Goal: Transaction & Acquisition: Obtain resource

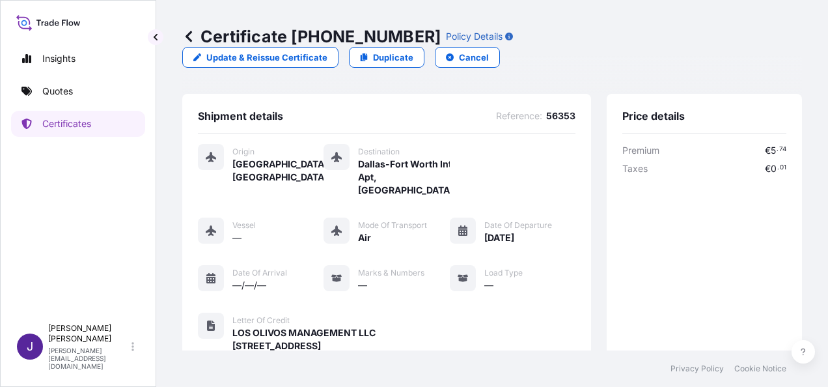
scroll to position [347, 0]
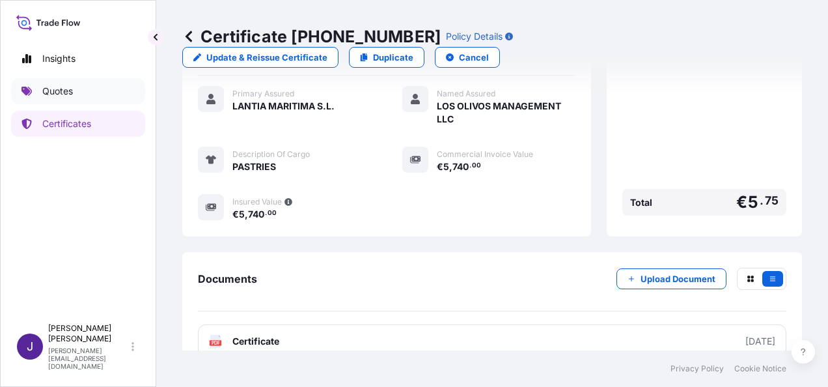
click at [60, 92] on p "Quotes" at bounding box center [57, 91] width 31 height 13
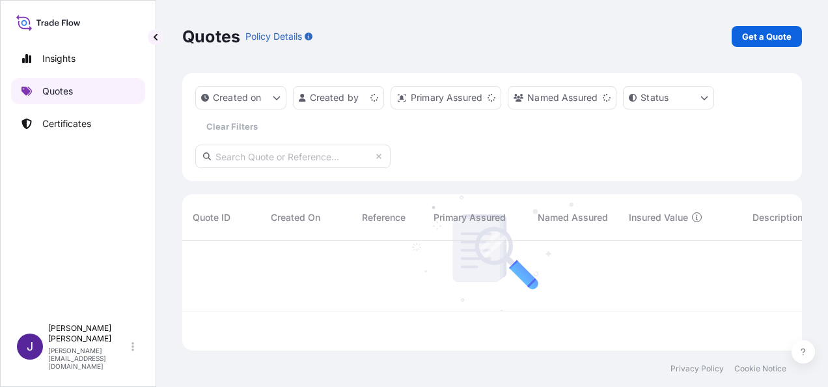
scroll to position [107, 609]
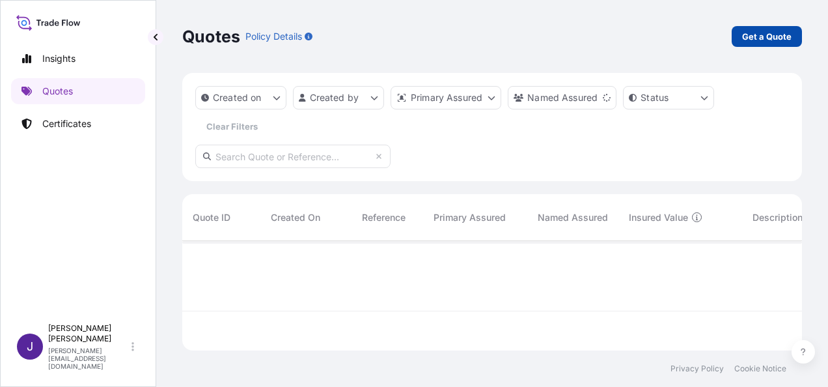
click at [769, 36] on p "Get a Quote" at bounding box center [766, 36] width 49 height 13
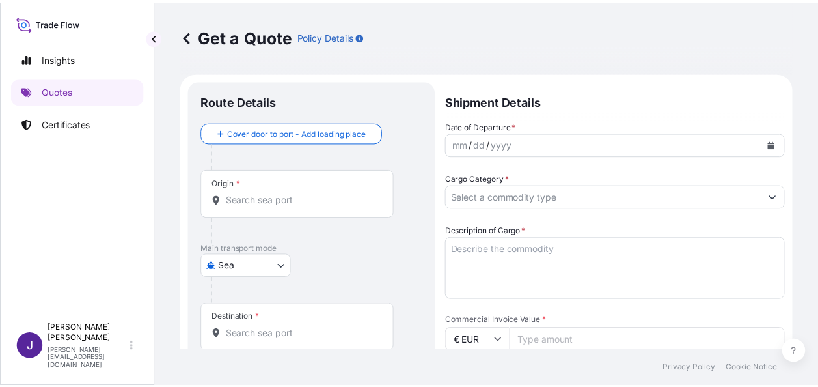
scroll to position [21, 0]
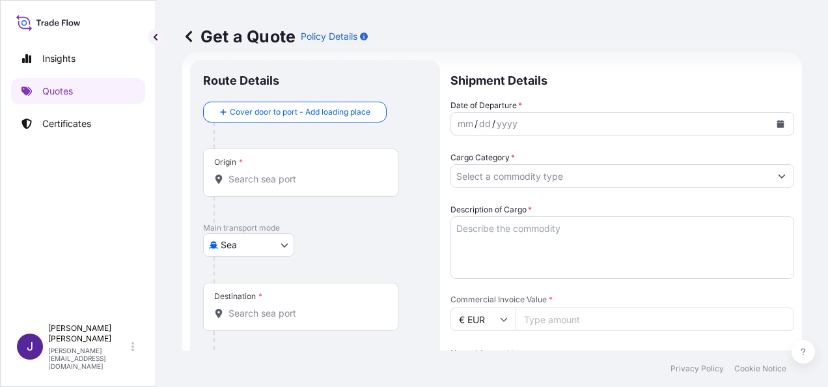
click at [261, 247] on body "Insights Quotes Certificates J Juliana Padilla [EMAIL_ADDRESS][DOMAIN_NAME] Get…" at bounding box center [414, 193] width 828 height 387
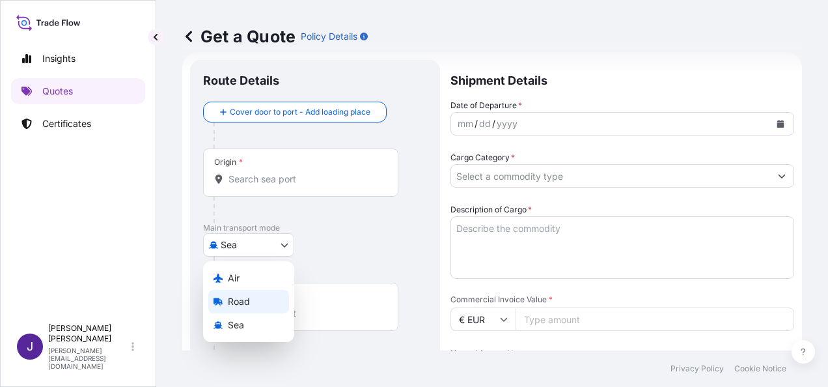
click at [246, 303] on span "Road" at bounding box center [239, 301] width 22 height 13
select select "Road"
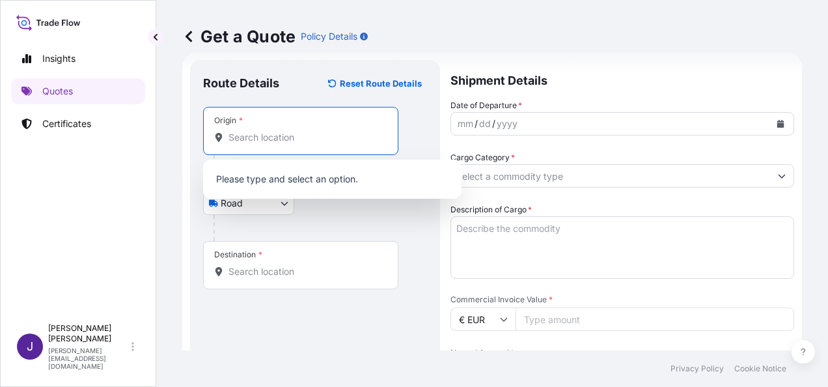
click at [334, 141] on input "Origin *" at bounding box center [305, 137] width 154 height 13
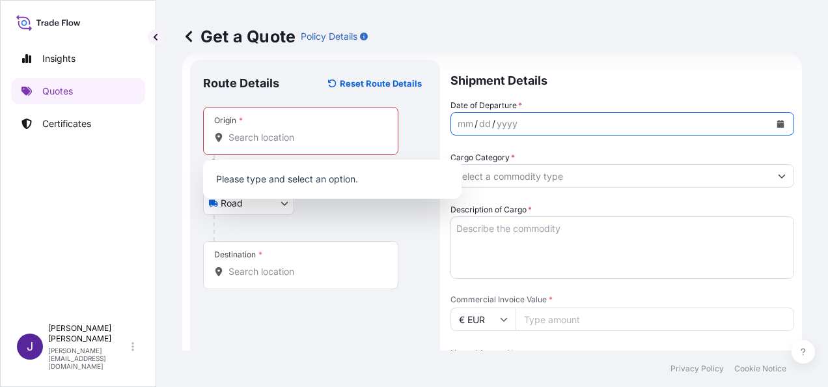
click at [774, 124] on button "Calendar" at bounding box center [780, 123] width 21 height 21
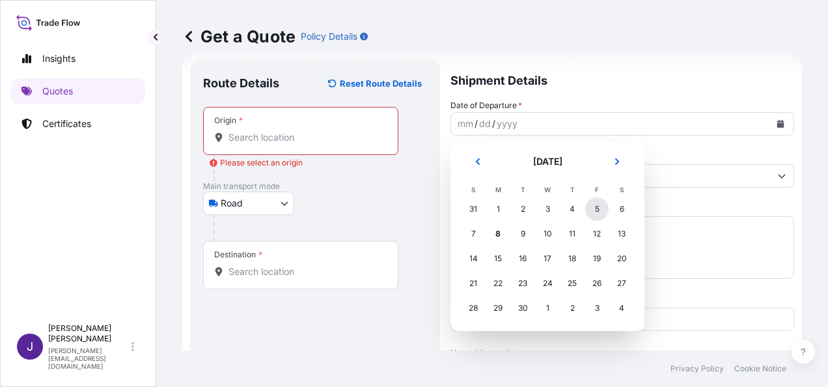
click at [595, 210] on div "5" at bounding box center [596, 208] width 23 height 23
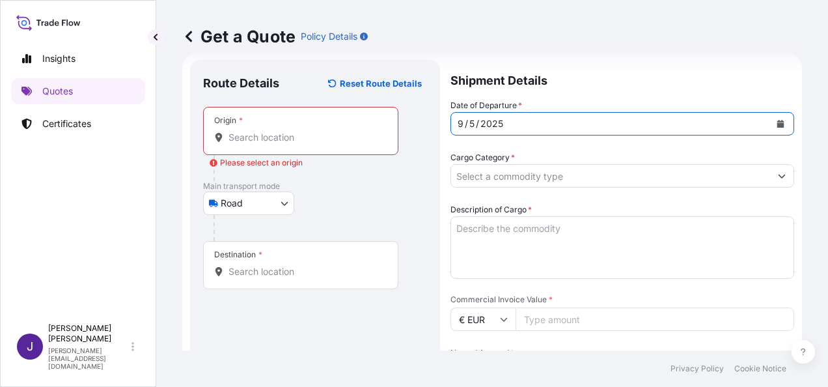
click at [338, 141] on input "Origin * Please select an origin" at bounding box center [305, 137] width 154 height 13
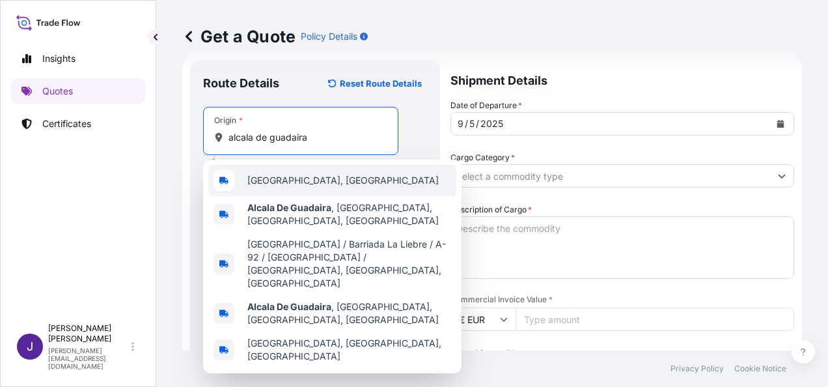
click at [347, 183] on span "[GEOGRAPHIC_DATA], [GEOGRAPHIC_DATA]" at bounding box center [342, 180] width 191 height 13
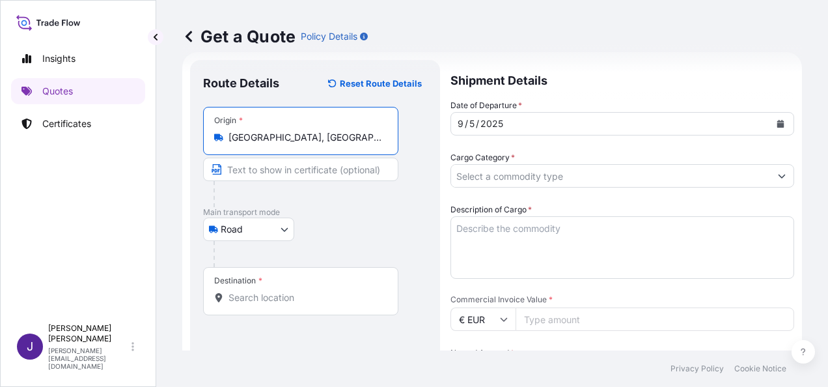
type input "[GEOGRAPHIC_DATA], [GEOGRAPHIC_DATA]"
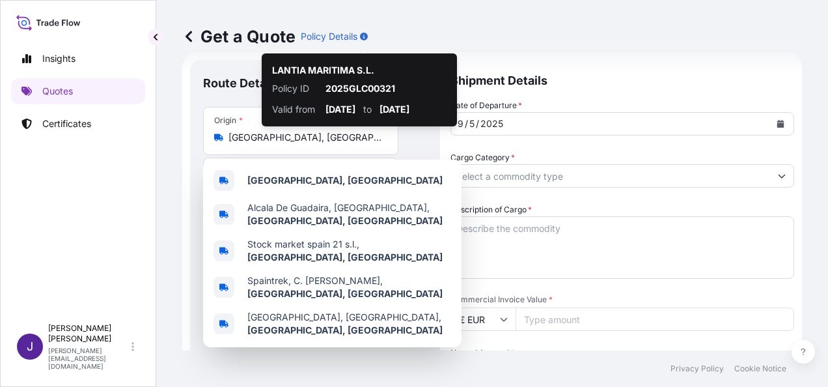
click at [451, 9] on div "Get a Quote Policy Details" at bounding box center [491, 36] width 619 height 73
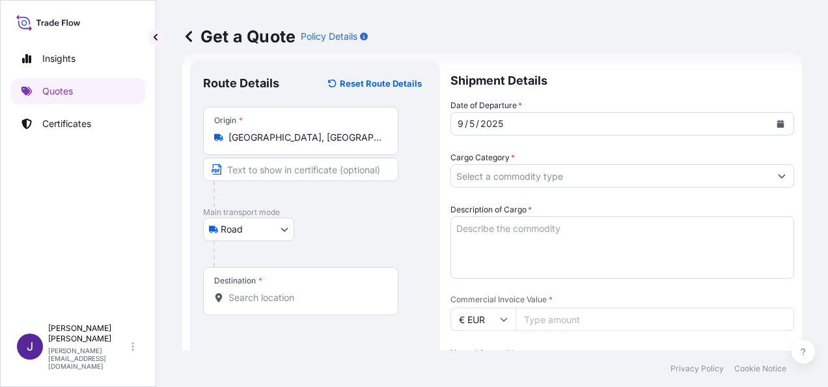
click at [265, 295] on input "Destination *" at bounding box center [305, 297] width 154 height 13
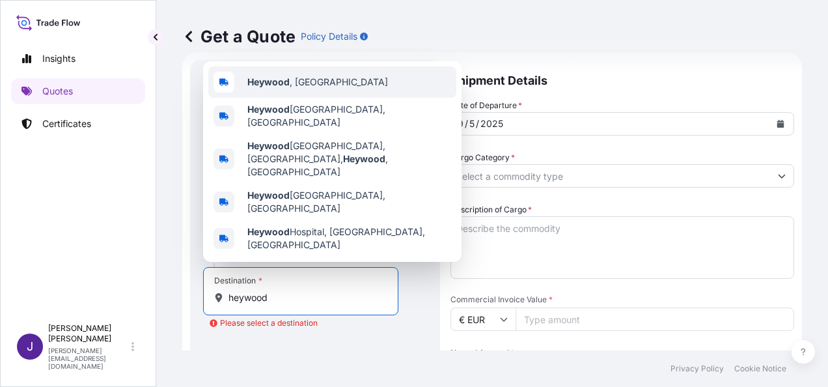
click at [282, 87] on b "Heywood" at bounding box center [268, 81] width 42 height 11
type input "[GEOGRAPHIC_DATA], [GEOGRAPHIC_DATA]"
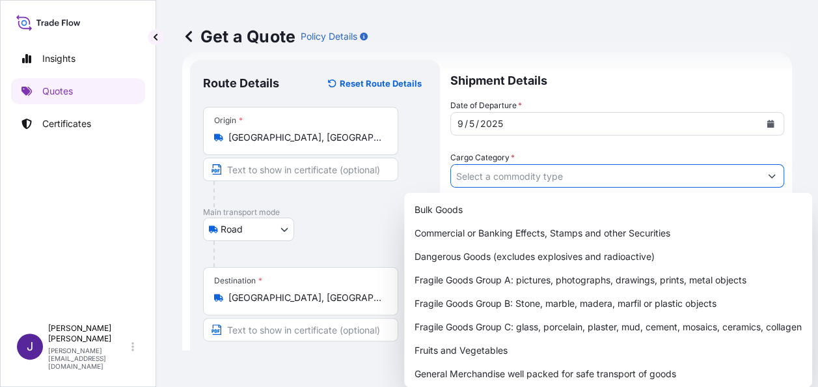
click at [657, 178] on input "Cargo Category *" at bounding box center [605, 175] width 309 height 23
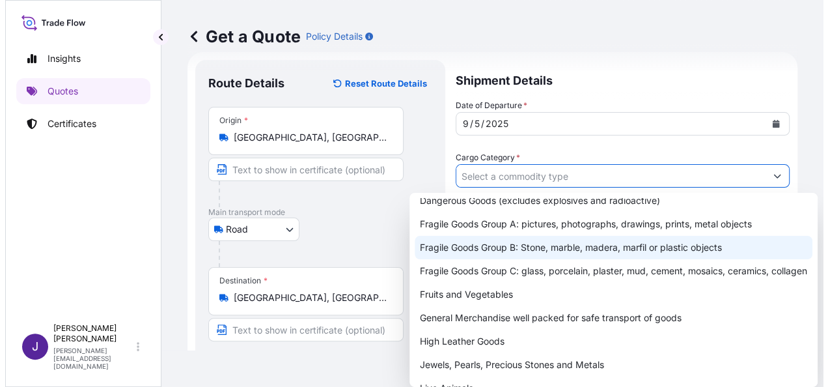
scroll to position [130, 0]
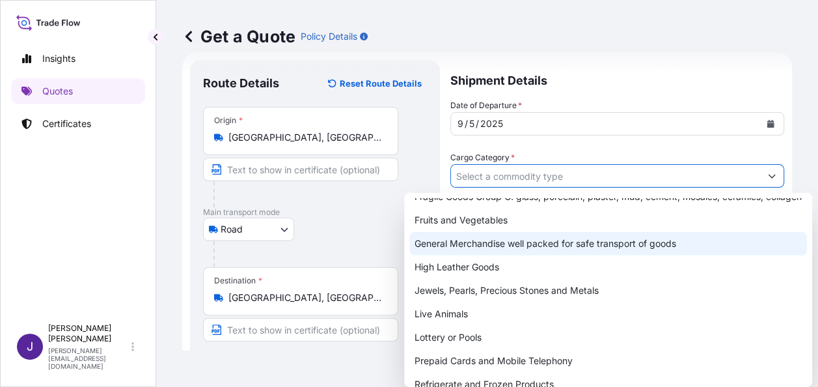
click at [498, 255] on div "General Merchandise well packed for safe transport of goods" at bounding box center [608, 243] width 398 height 23
type input "General Merchandise well packed for safe transport of goods"
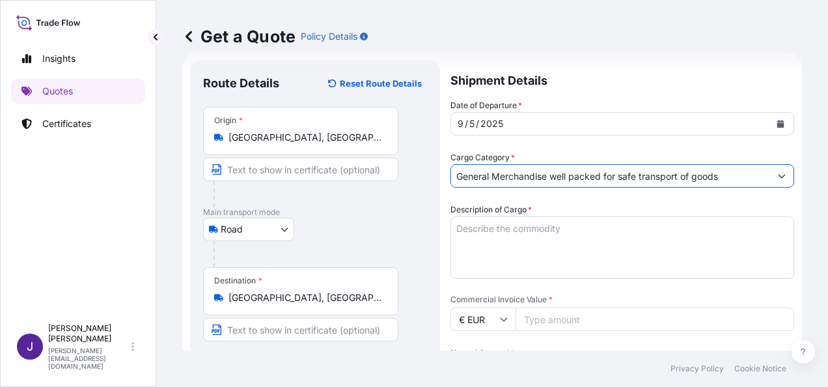
click at [517, 236] on textarea "Description of Cargo *" at bounding box center [622, 247] width 344 height 62
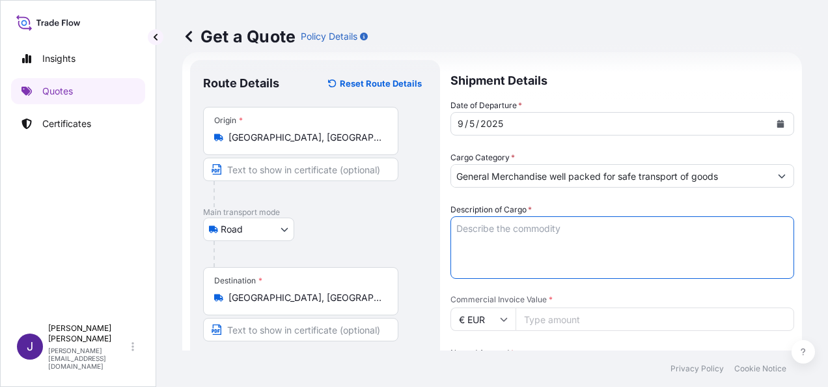
paste textarea "REVERSE LIFE INMUNE DEFENCE 450ML VIROWALL"
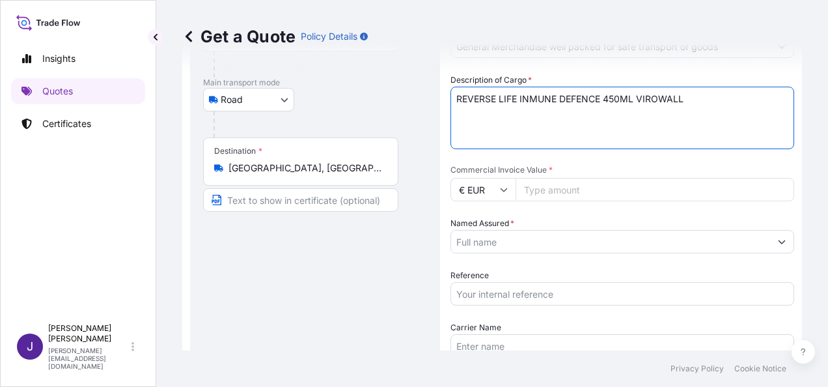
scroll to position [151, 0]
type textarea "REVERSE LIFE INMUNE DEFENCE 450ML VIROWALL"
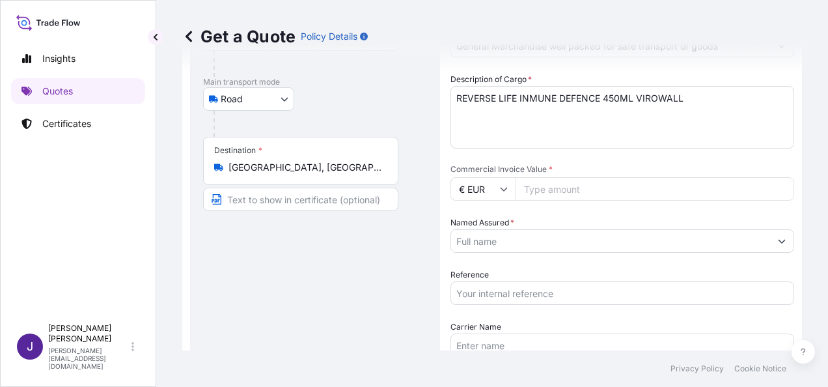
click at [628, 195] on input "Commercial Invoice Value *" at bounding box center [654, 188] width 279 height 23
type input "27896.22"
click at [500, 292] on input "Reference" at bounding box center [622, 292] width 344 height 23
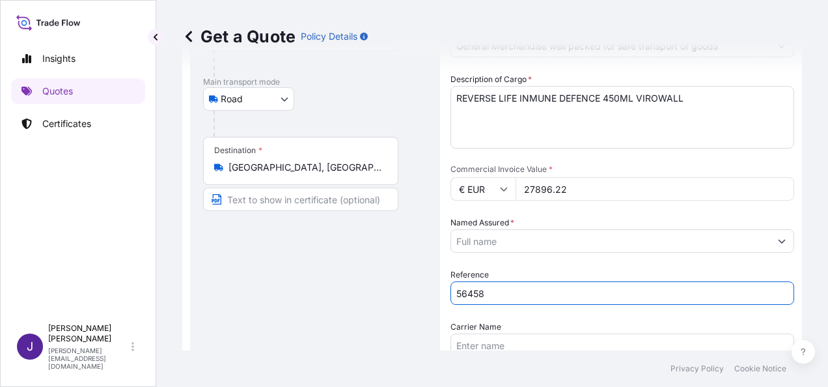
type input "56458"
click at [514, 239] on input "Named Assured *" at bounding box center [610, 240] width 319 height 23
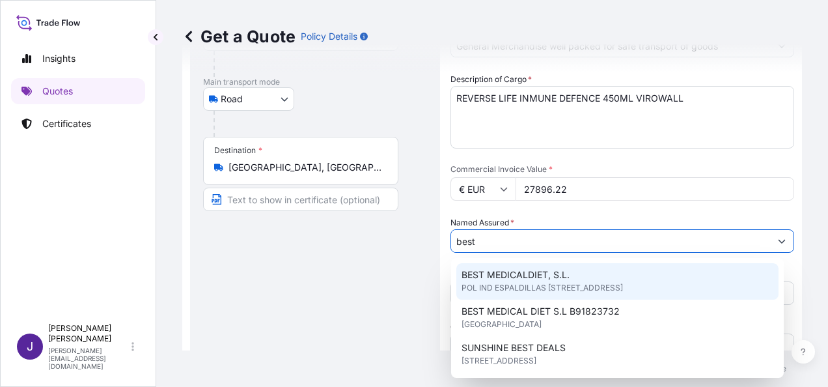
click at [573, 281] on span "POL IND ESPALDILLAS [STREET_ADDRESS]" at bounding box center [541, 287] width 161 height 13
type input "BEST MEDICALDIET, S.L."
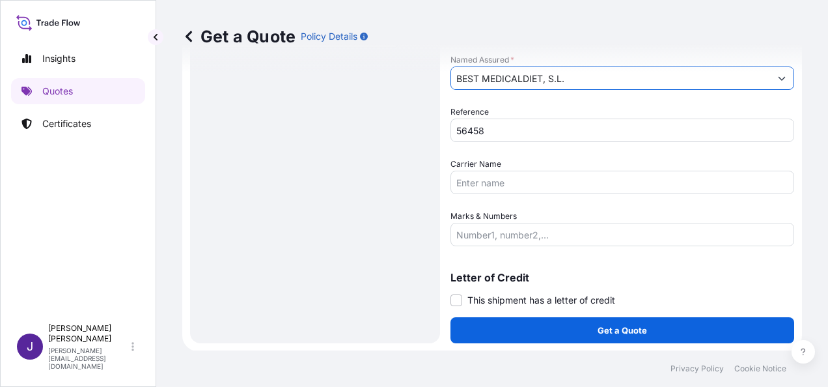
scroll to position [314, 0]
click at [454, 302] on span at bounding box center [456, 300] width 12 height 12
click at [450, 293] on input "This shipment has a letter of credit" at bounding box center [450, 293] width 0 height 0
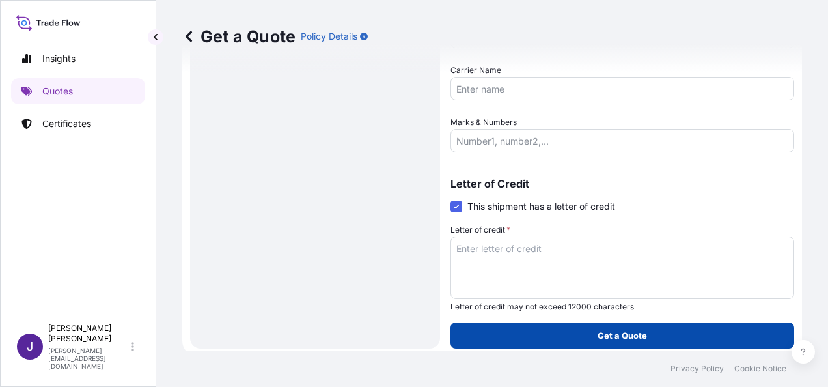
scroll to position [413, 0]
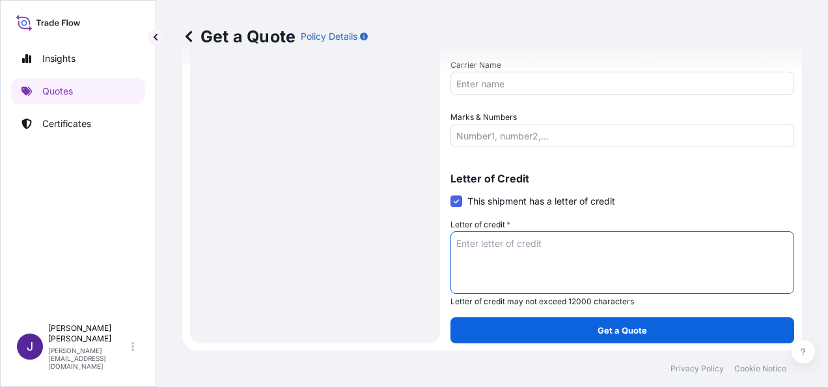
paste textarea "BEST MEDICAL DIET S.L. POL IND ESPALDILLAS C/ESPALDILLAS SIETE 2-4"
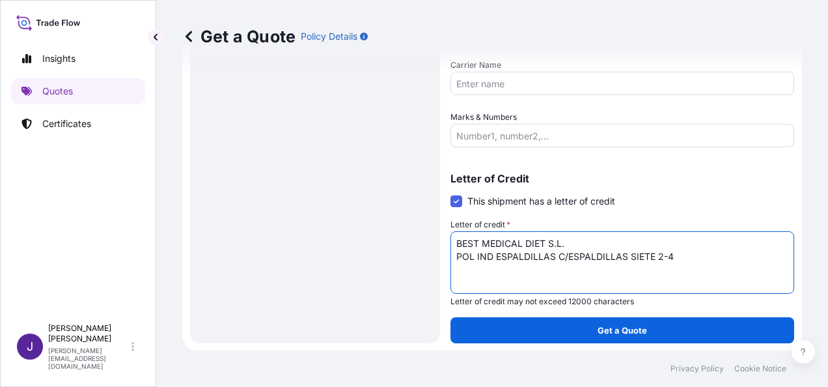
scroll to position [282, 0]
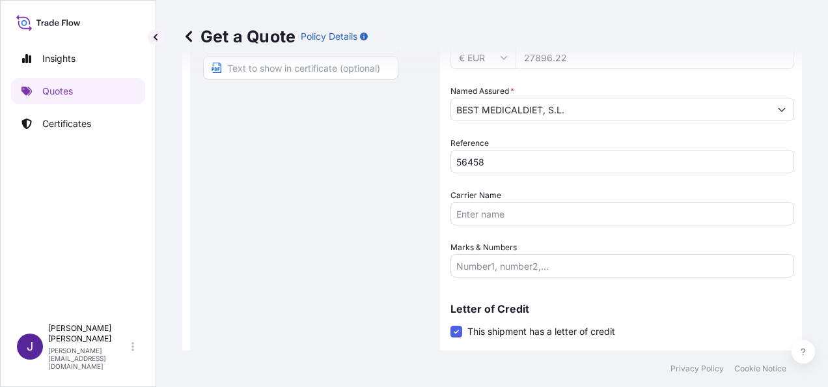
type textarea "BEST MEDICAL DIET S.L. POL IND ESPALDILLAS C/ESPALDILLAS SIETE 2-4"
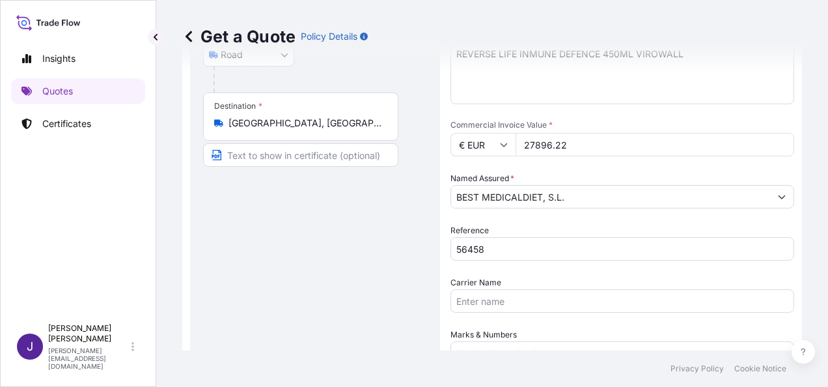
scroll to position [413, 0]
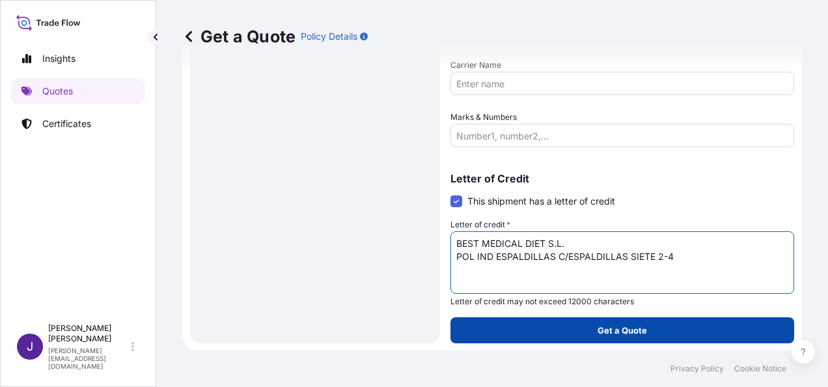
click at [637, 327] on p "Get a Quote" at bounding box center [621, 329] width 49 height 13
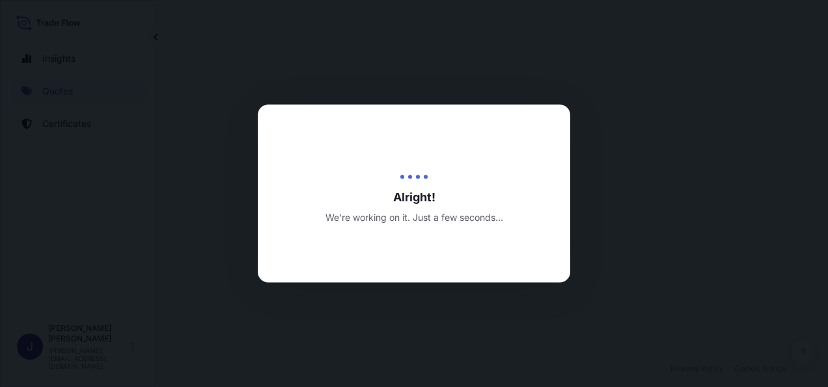
select select "Road"
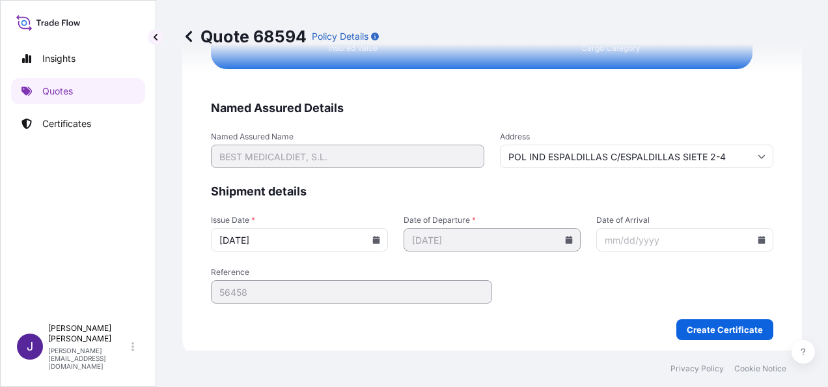
scroll to position [2657, 0]
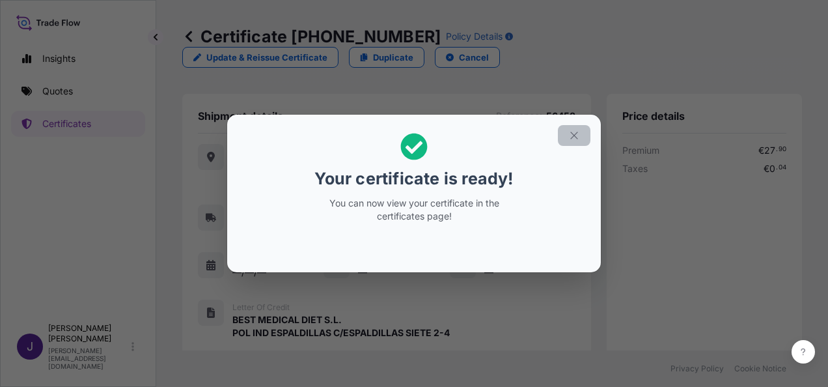
click at [580, 135] on button "button" at bounding box center [574, 135] width 33 height 21
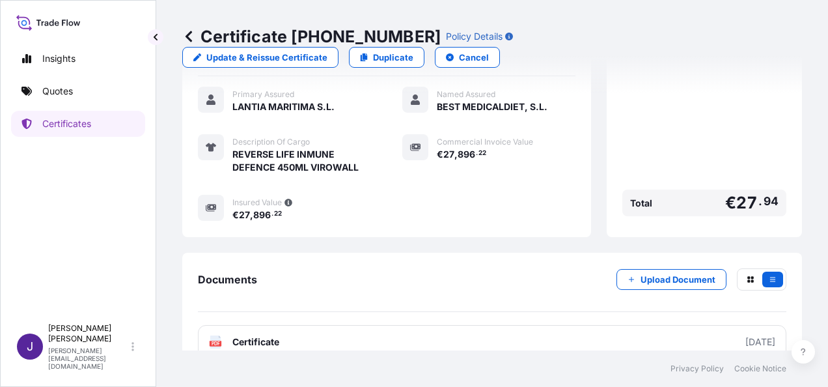
scroll to position [334, 0]
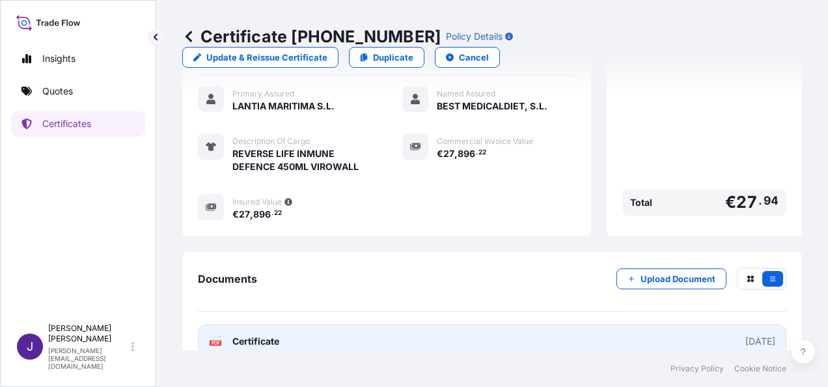
click at [450, 324] on link "PDF Certificate [DATE]" at bounding box center [492, 341] width 588 height 34
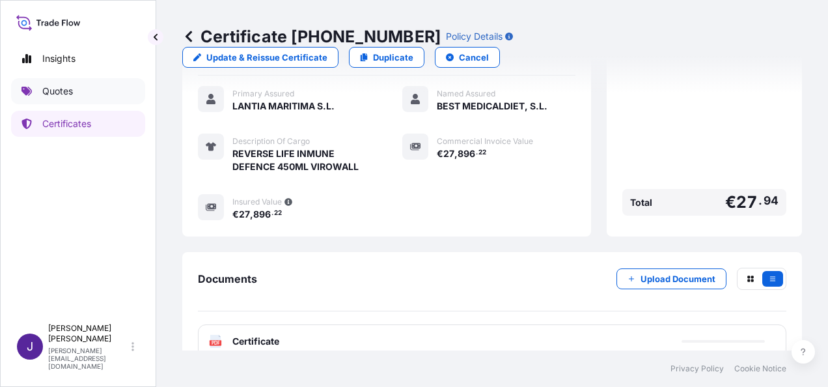
click at [55, 91] on p "Quotes" at bounding box center [57, 91] width 31 height 13
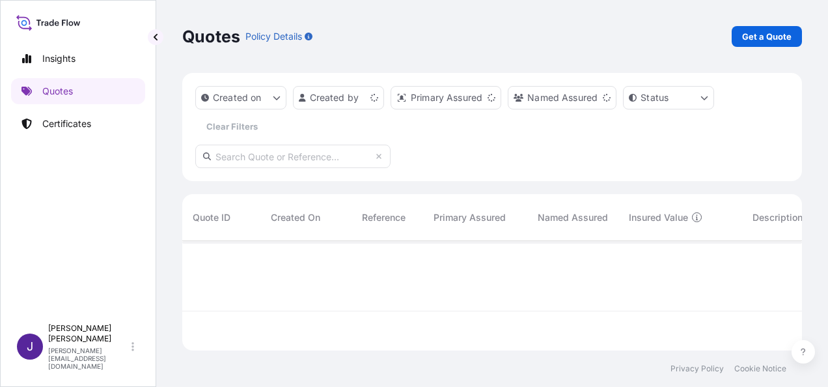
scroll to position [107, 609]
click at [774, 34] on p "Get a Quote" at bounding box center [766, 36] width 49 height 13
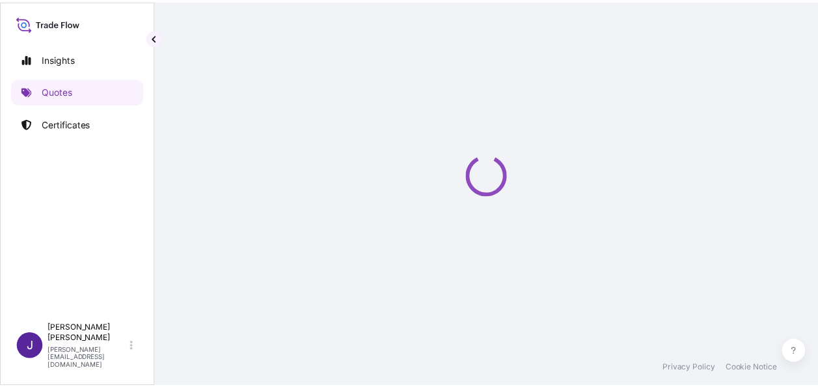
scroll to position [21, 0]
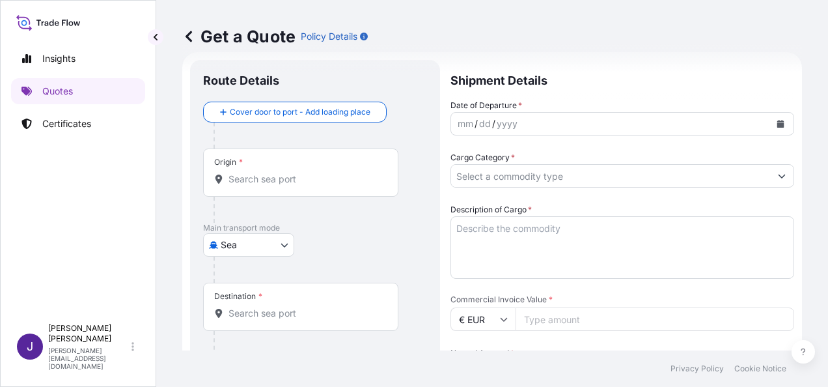
click at [271, 245] on body "Insights Quotes Certificates J Juliana Padilla [EMAIL_ADDRESS][DOMAIN_NAME] Get…" at bounding box center [414, 193] width 828 height 387
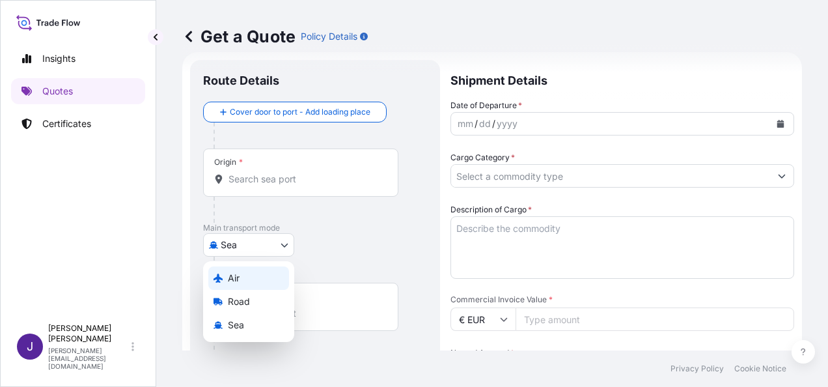
click at [254, 280] on div "Air" at bounding box center [248, 277] width 81 height 23
select select "Air"
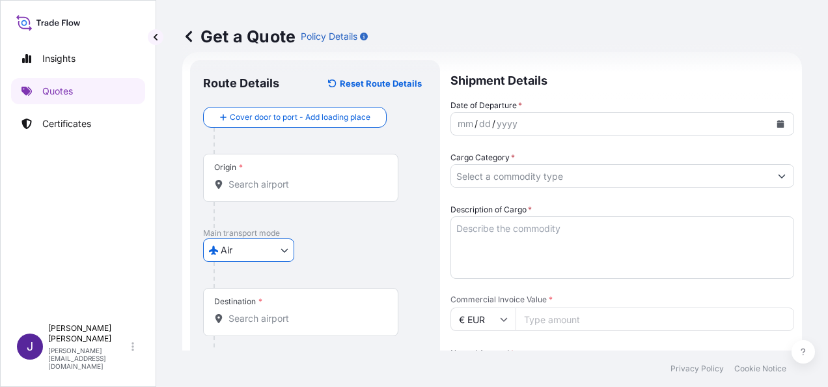
click at [777, 124] on icon "Calendar" at bounding box center [780, 124] width 7 height 8
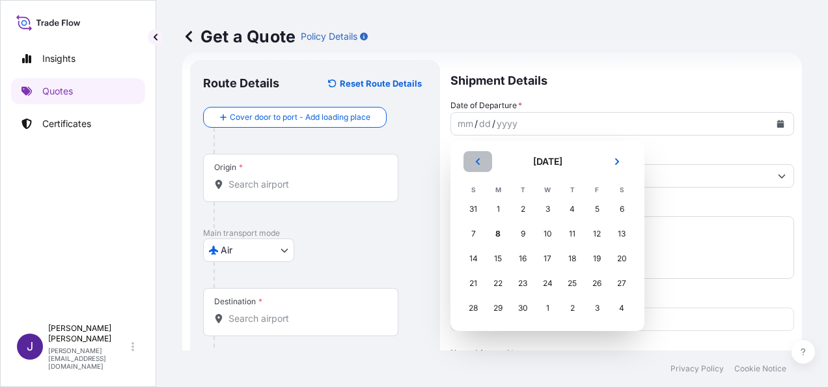
click at [473, 161] on button "Previous" at bounding box center [477, 161] width 29 height 21
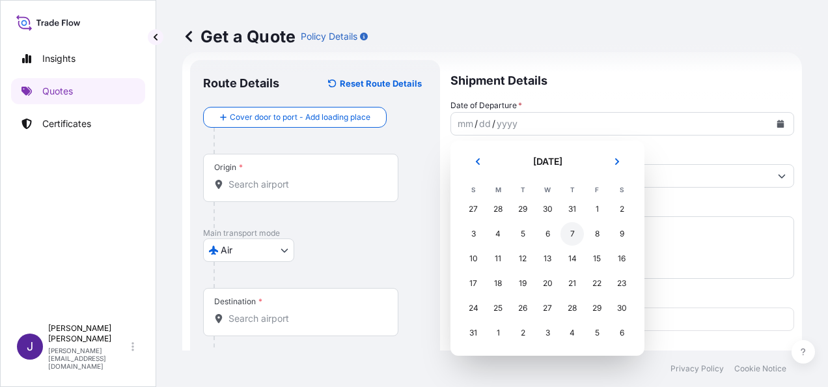
click at [576, 233] on div "7" at bounding box center [571, 233] width 23 height 23
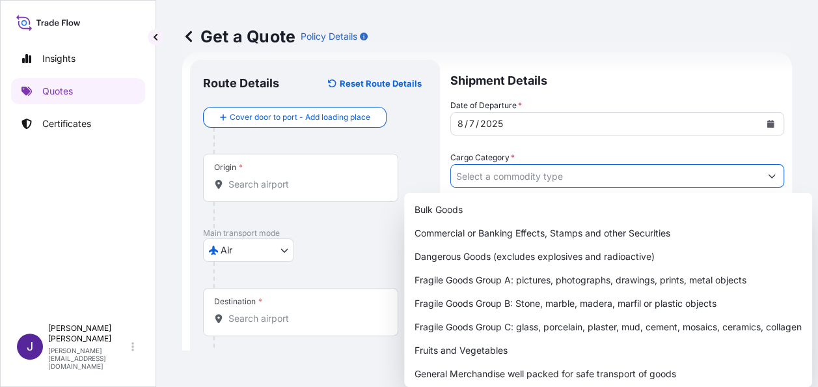
click at [565, 174] on input "Cargo Category *" at bounding box center [605, 175] width 309 height 23
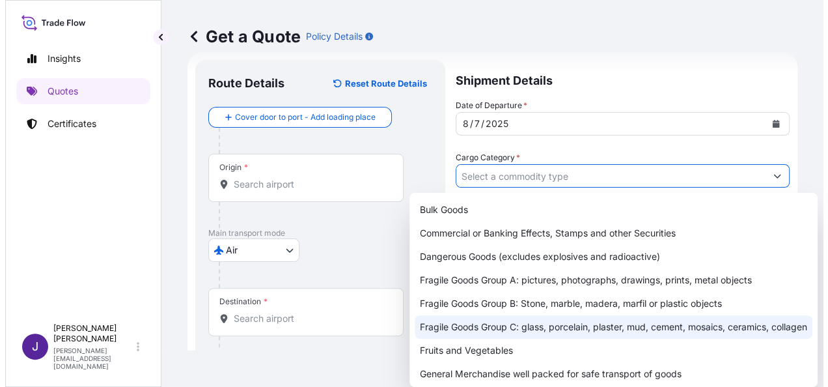
scroll to position [65, 0]
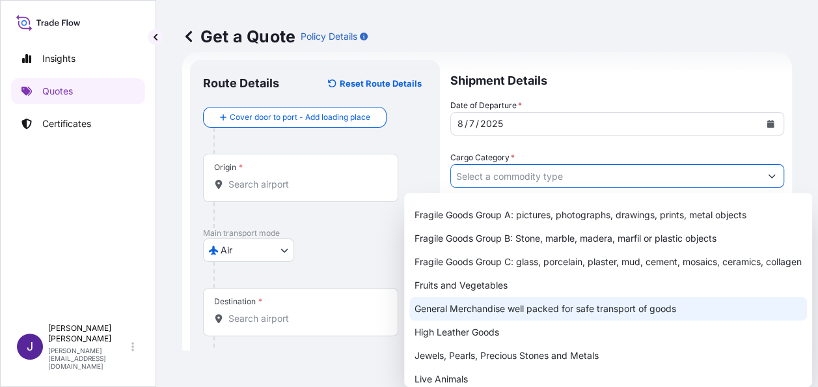
click at [463, 319] on div "General Merchandise well packed for safe transport of goods" at bounding box center [608, 308] width 398 height 23
type input "General Merchandise well packed for safe transport of goods"
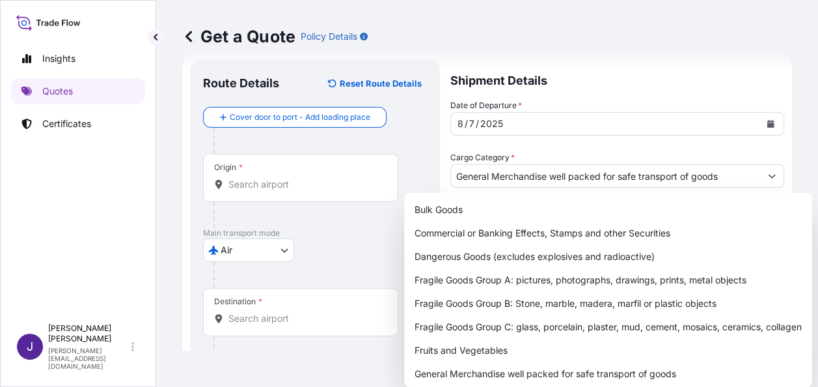
click at [647, 23] on div "Get a Quote Policy Details" at bounding box center [487, 36] width 610 height 73
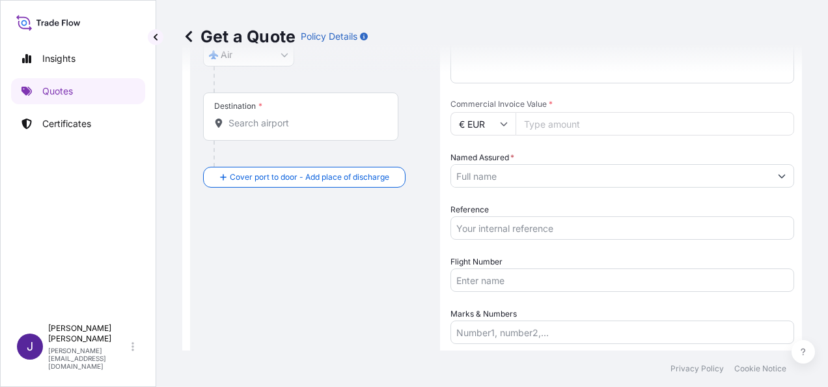
scroll to position [281, 0]
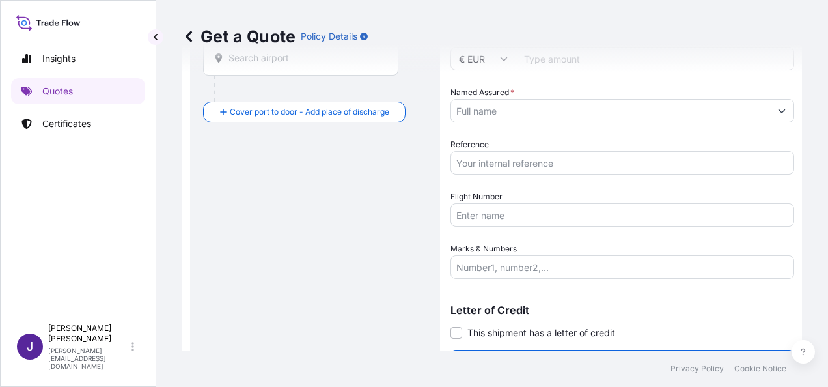
click at [558, 215] on input "Flight Number" at bounding box center [622, 214] width 344 height 23
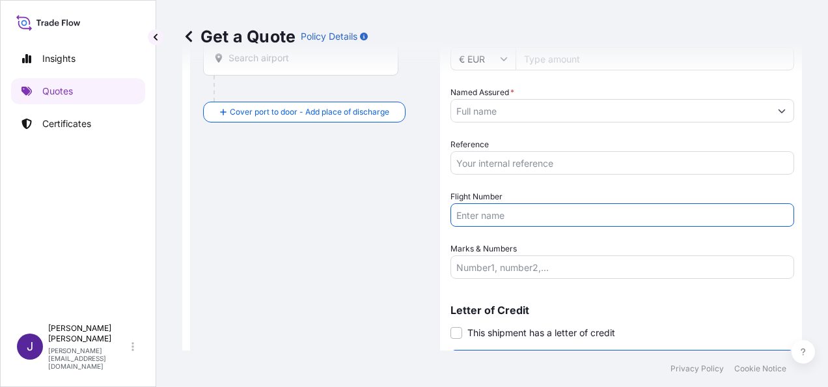
paste input "AÉREO AWB 999-36258865"
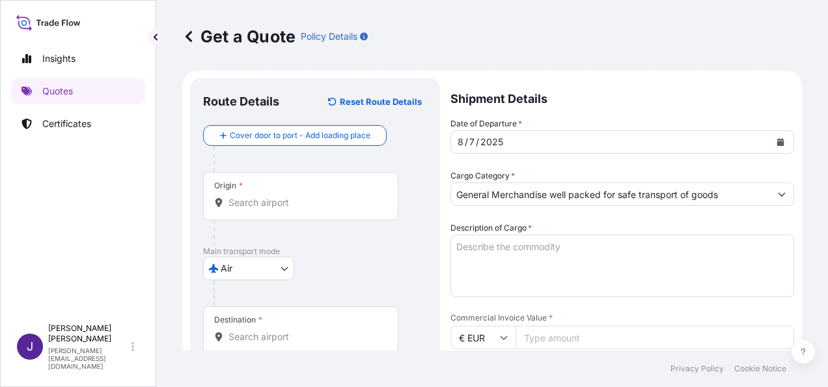
scroll to position [0, 0]
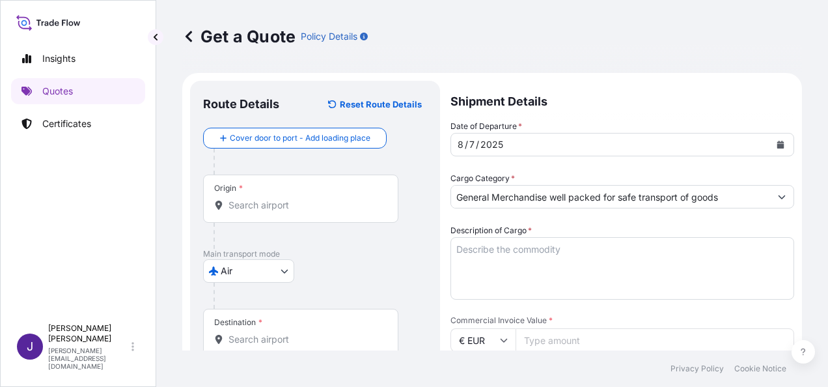
type input "AÉREO AWB 999-36258865"
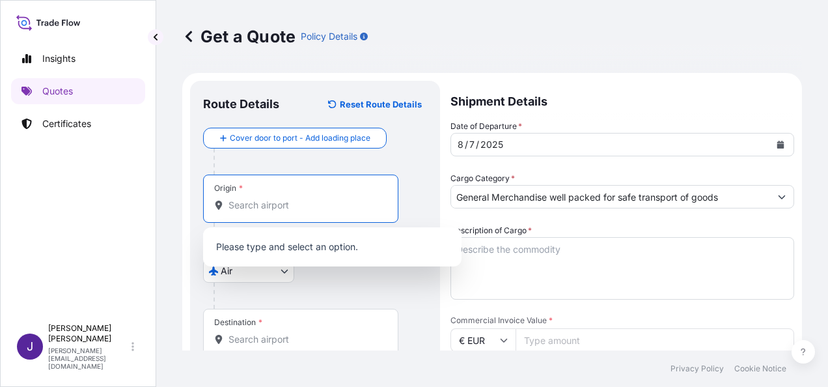
click at [302, 202] on input "Origin *" at bounding box center [305, 204] width 154 height 13
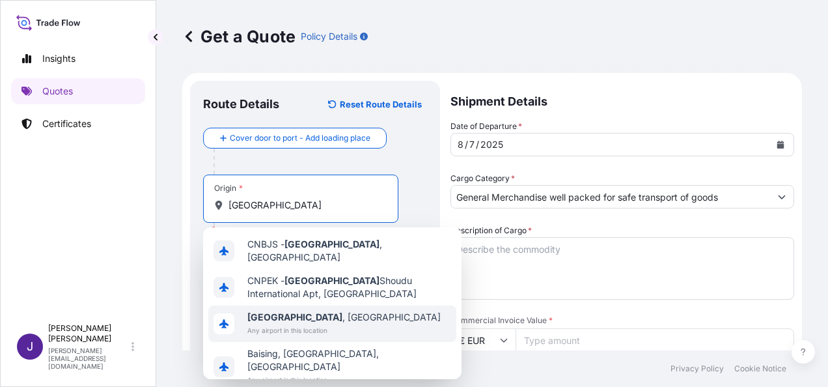
click at [295, 318] on span "[GEOGRAPHIC_DATA] , [GEOGRAPHIC_DATA]" at bounding box center [343, 316] width 193 height 13
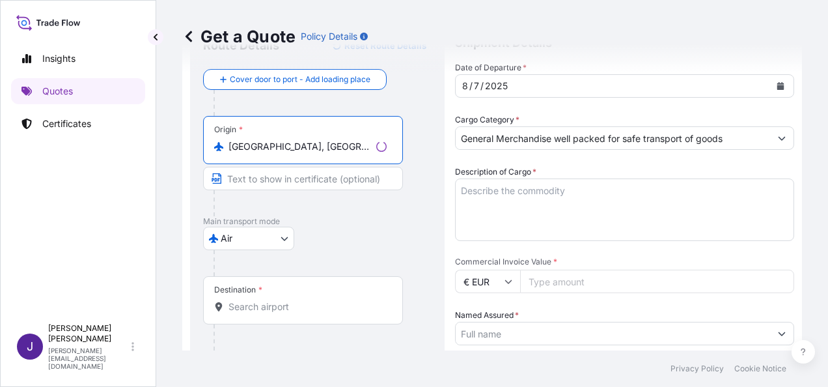
scroll to position [130, 0]
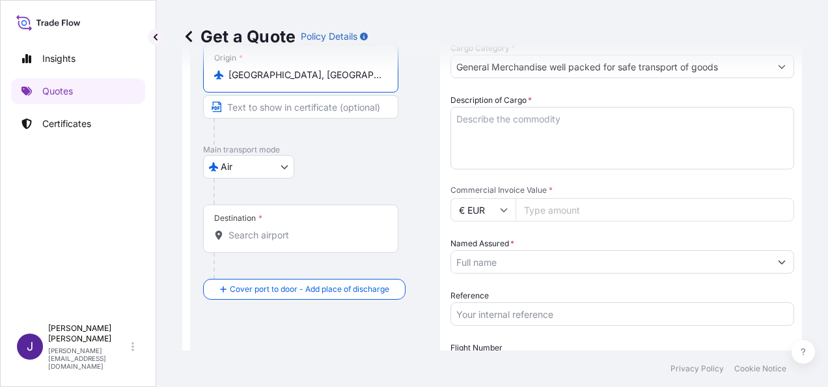
type input "[GEOGRAPHIC_DATA], [GEOGRAPHIC_DATA]"
click at [282, 238] on input "Destination *" at bounding box center [305, 234] width 154 height 13
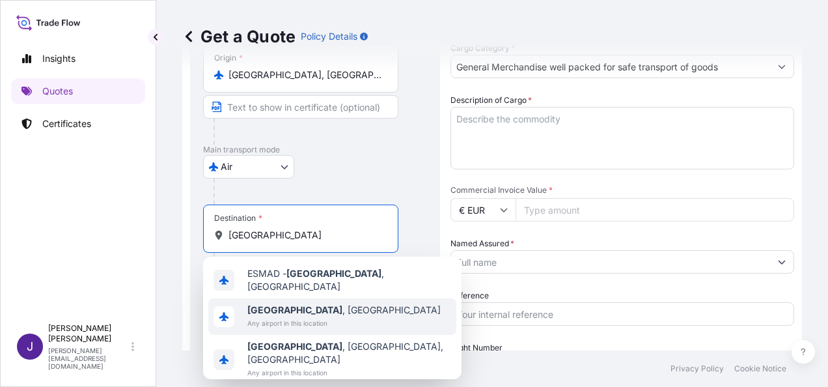
click at [271, 316] on span "Any airport in this location" at bounding box center [343, 322] width 193 height 13
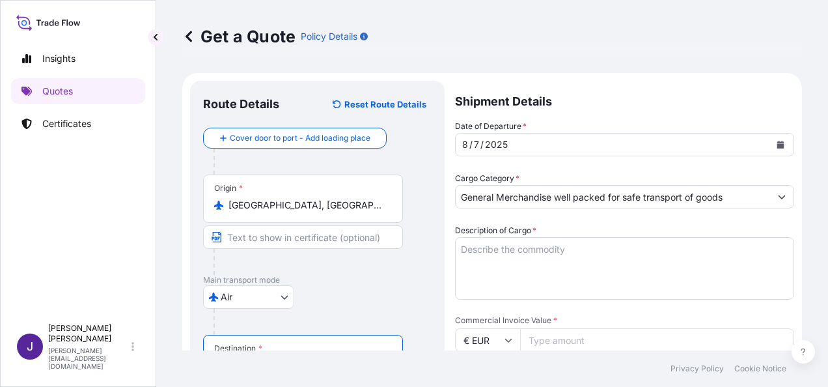
scroll to position [0, 0]
type input "[GEOGRAPHIC_DATA], [GEOGRAPHIC_DATA]"
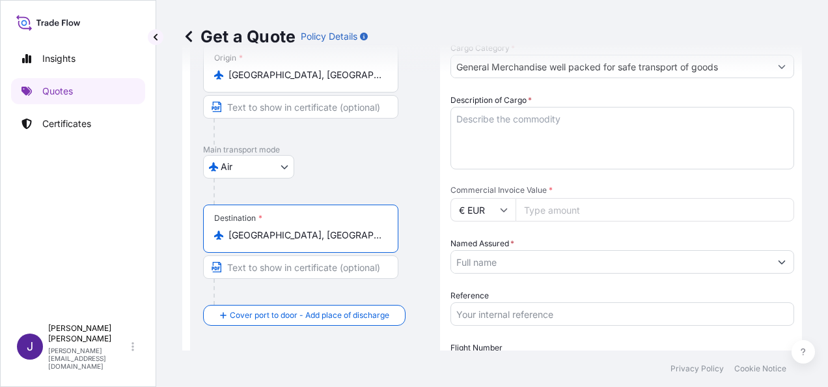
scroll to position [260, 0]
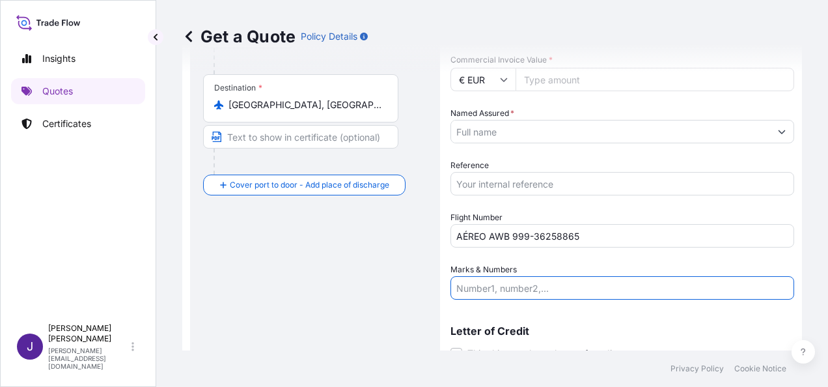
click at [533, 285] on input "Marks & Numbers" at bounding box center [622, 287] width 344 height 23
paste input "23 BULTOS 410 KGS"
type input "23 BULTOS 410 KGS"
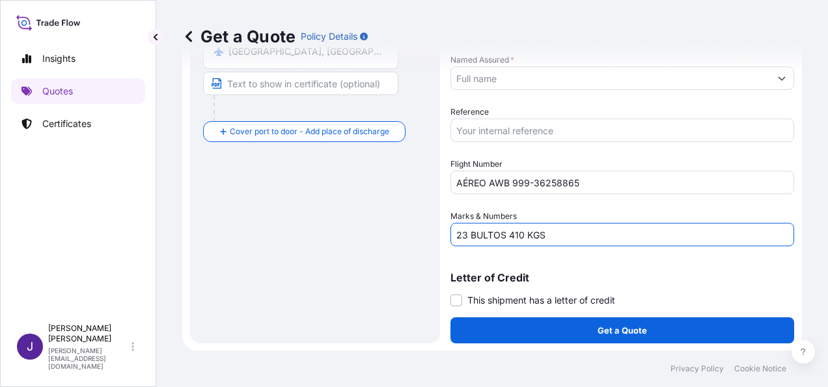
scroll to position [118, 0]
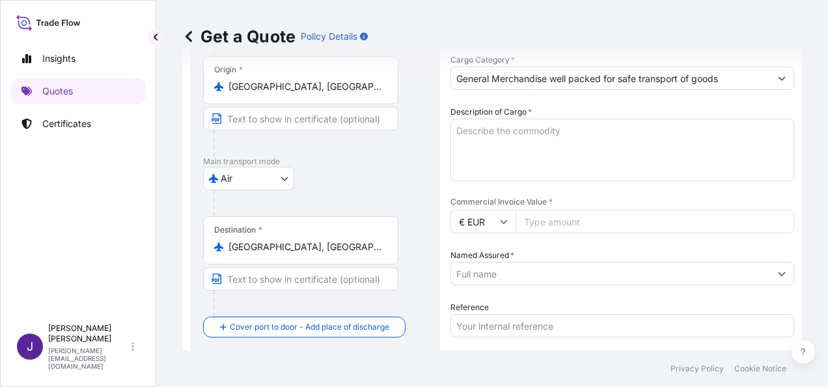
click at [521, 123] on textarea "Description of Cargo *" at bounding box center [622, 149] width 344 height 62
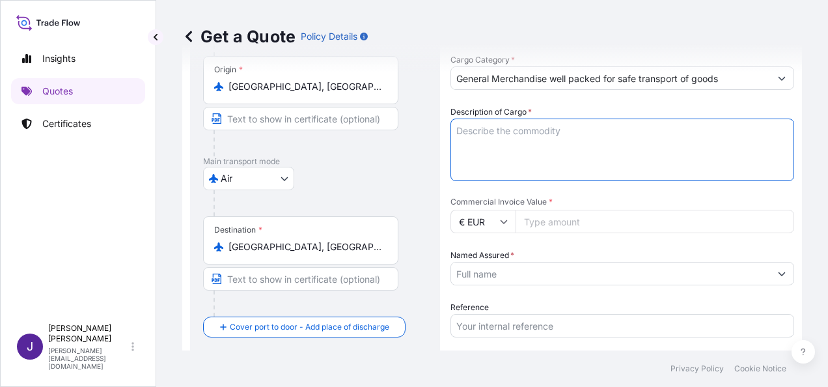
paste textarea "MAN'S PADDING VEST HS CODE: 6201409000"
type textarea "MAN'S PADDING VEST HS CODE: 6201409000"
click at [582, 217] on input "Commercial Invoice Value *" at bounding box center [654, 221] width 279 height 23
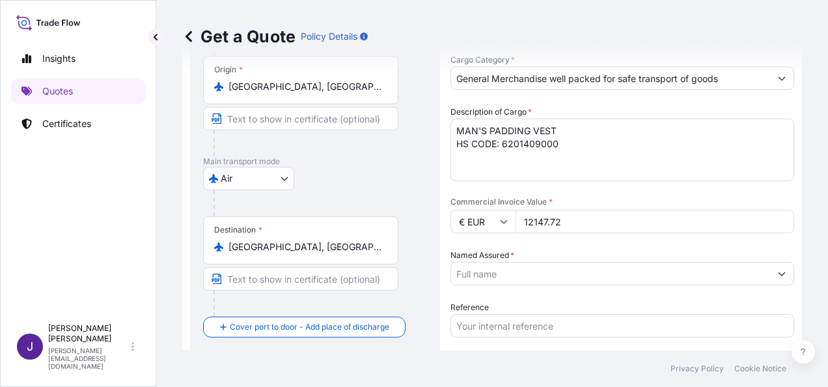
type input "12147.72"
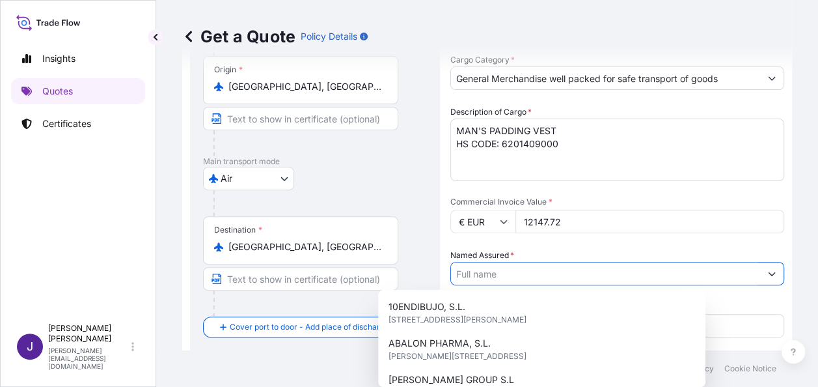
click at [488, 269] on input "Named Assured *" at bounding box center [605, 273] width 309 height 23
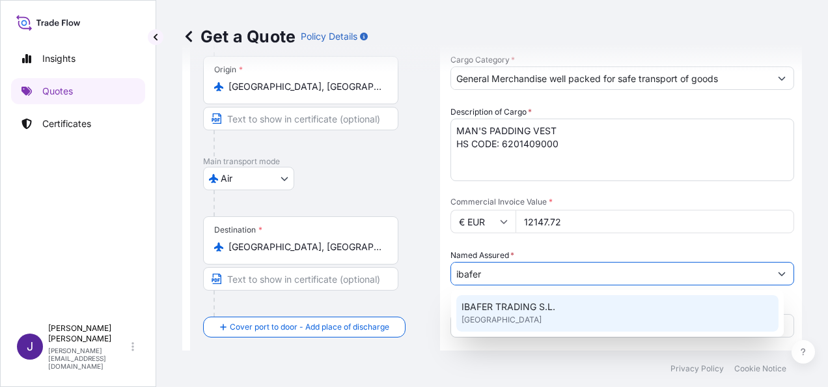
click at [517, 319] on span "[GEOGRAPHIC_DATA]" at bounding box center [501, 319] width 80 height 13
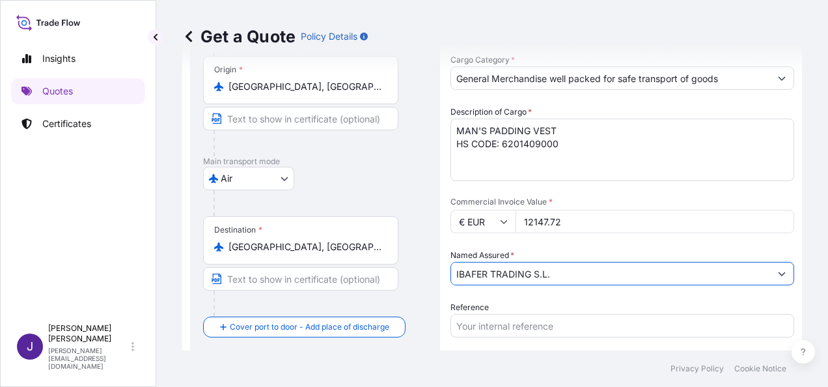
type input "IBAFER TRADING S.L."
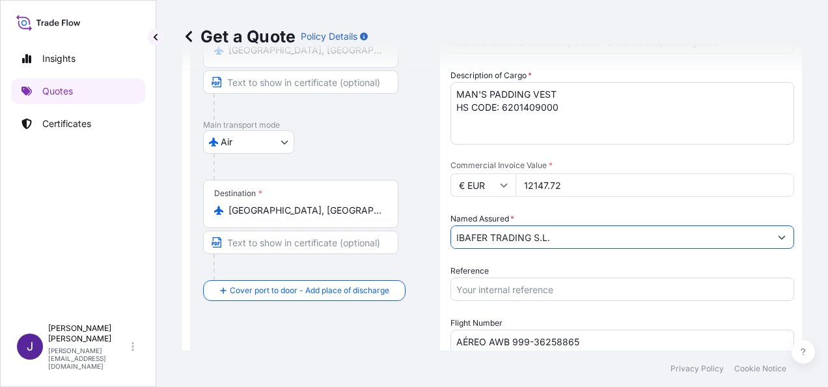
scroll to position [184, 0]
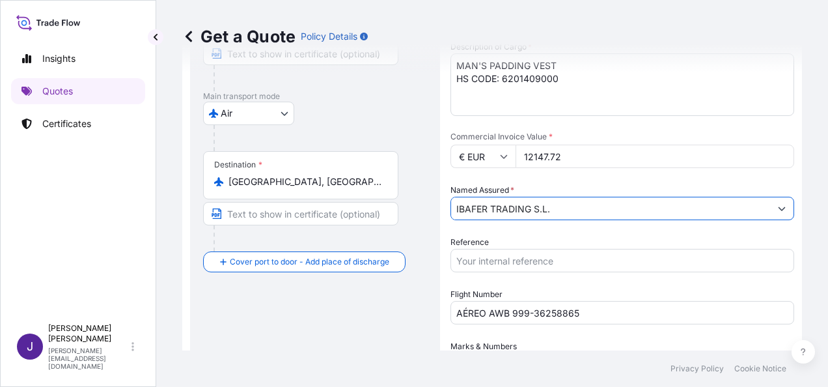
click at [646, 262] on input "Reference" at bounding box center [622, 260] width 344 height 23
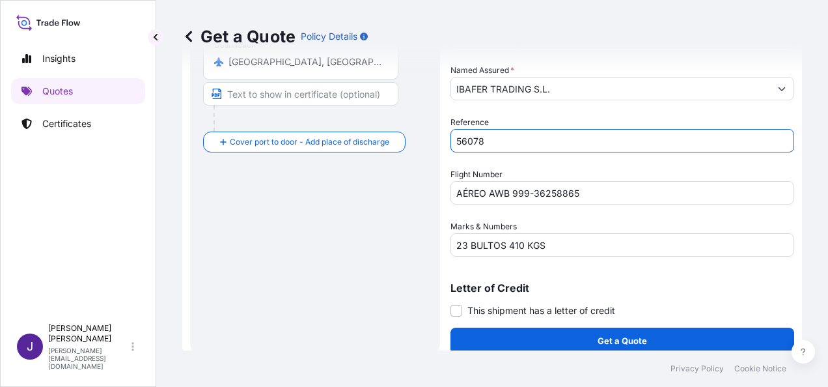
scroll to position [314, 0]
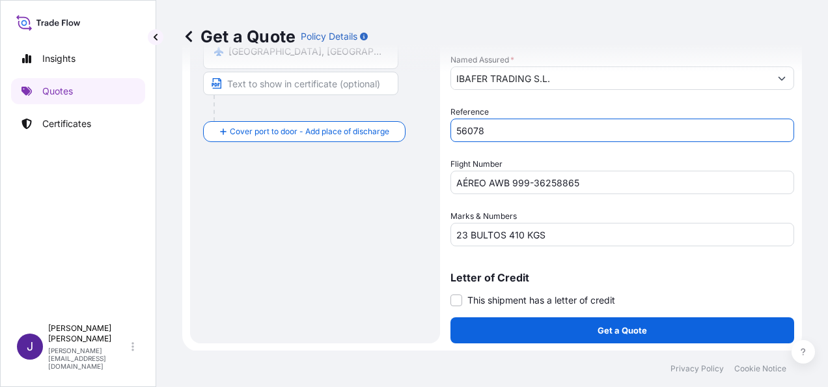
type input "56078"
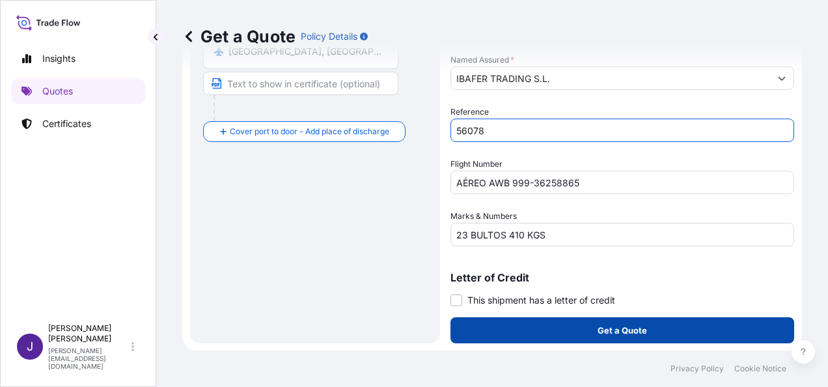
click at [635, 327] on p "Get a Quote" at bounding box center [621, 329] width 49 height 13
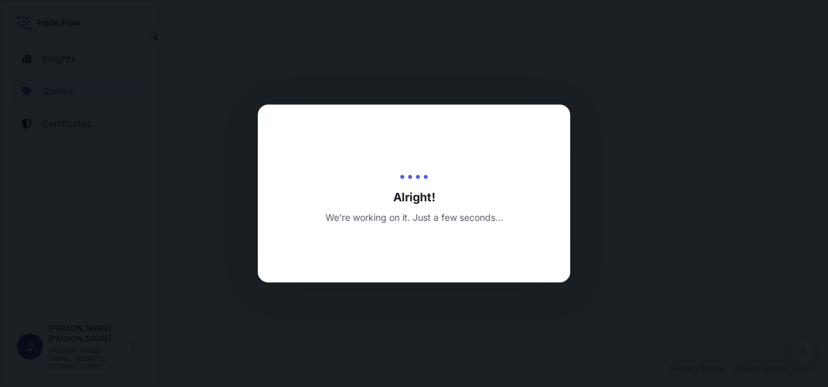
select select "Air"
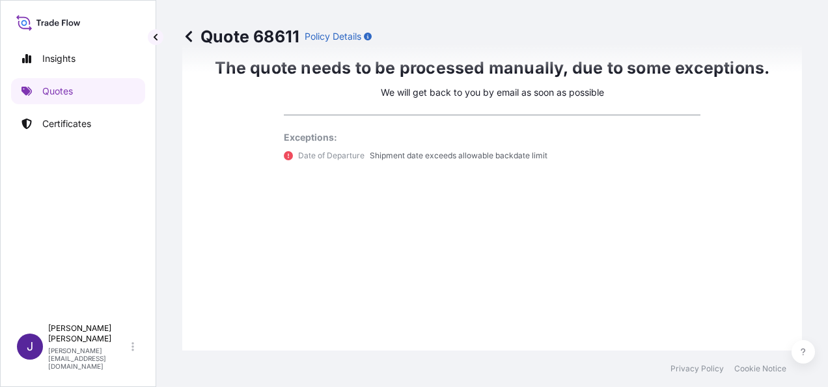
scroll to position [890, 0]
